Goal: Find specific page/section

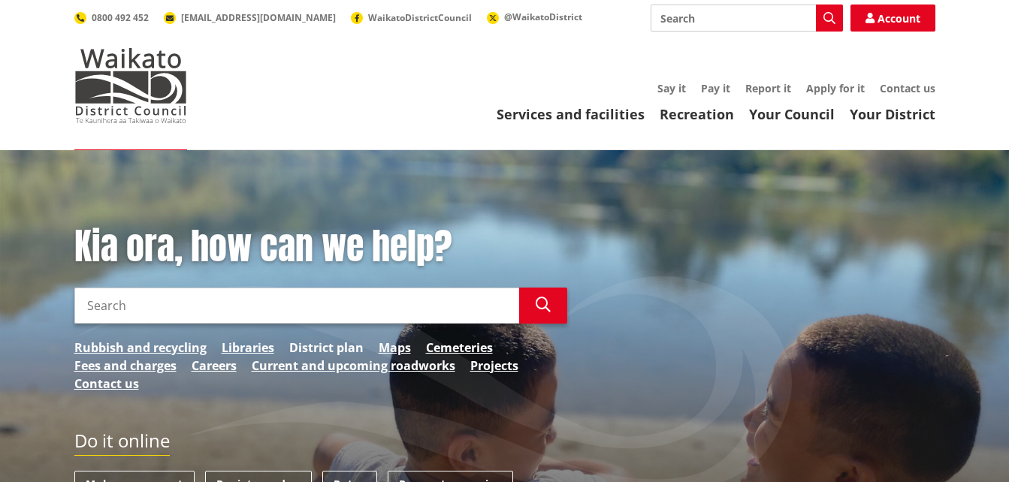
click at [326, 349] on link "District plan" at bounding box center [326, 348] width 74 height 18
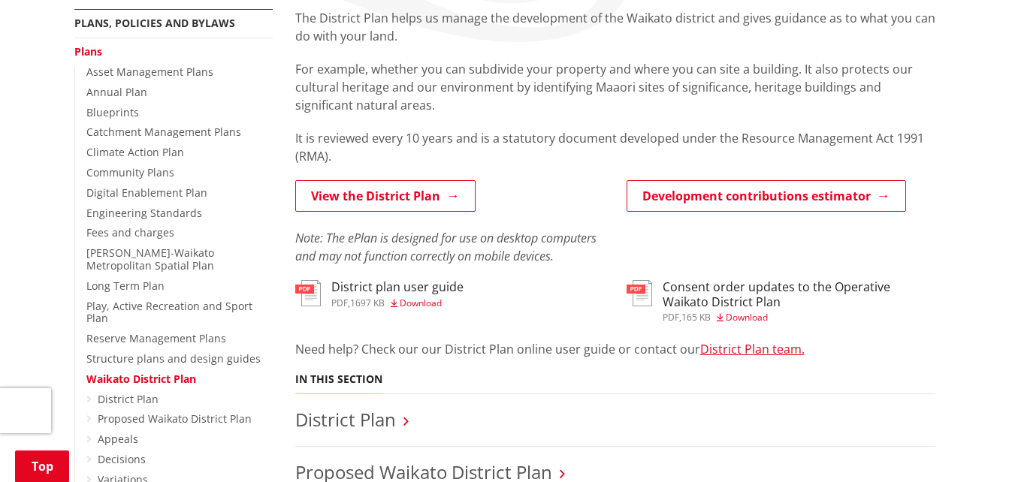
scroll to position [300, 0]
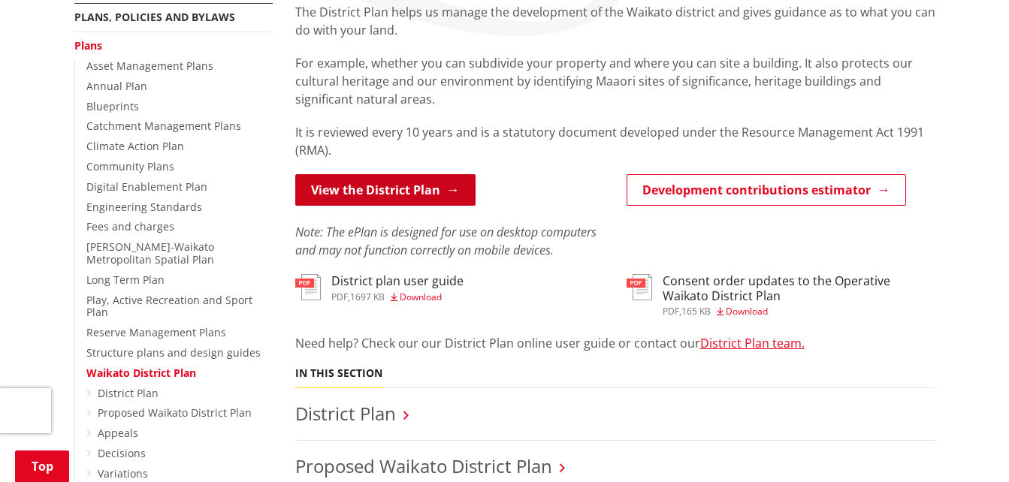
click at [447, 196] on link "View the District Plan" at bounding box center [385, 190] width 180 height 32
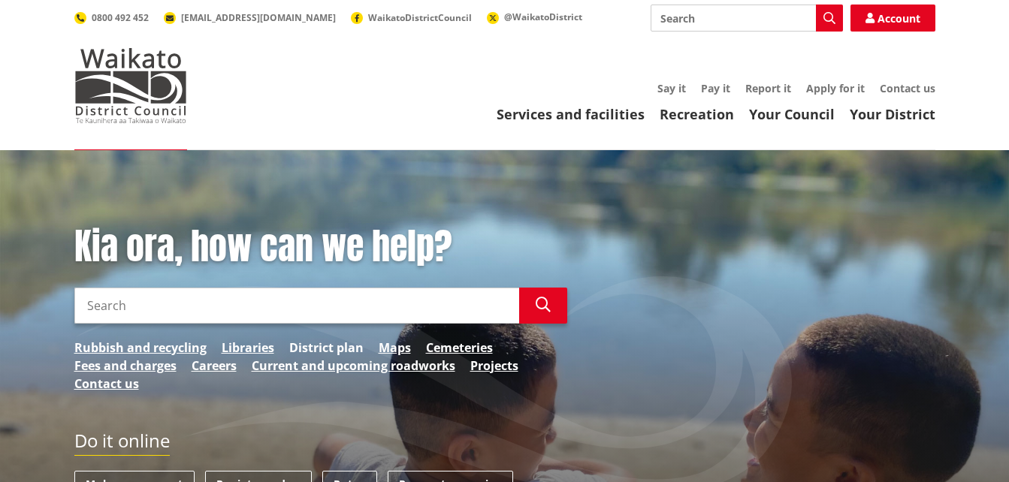
click at [302, 346] on link "District plan" at bounding box center [326, 348] width 74 height 18
